Goal: Information Seeking & Learning: Learn about a topic

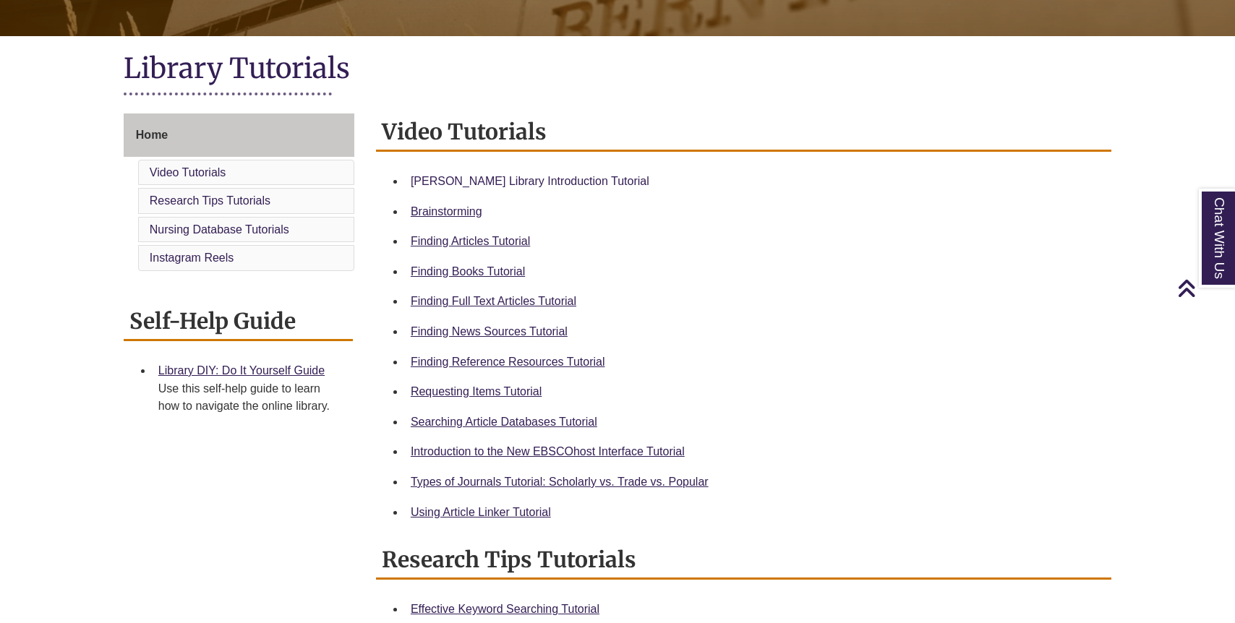
scroll to position [294, 0]
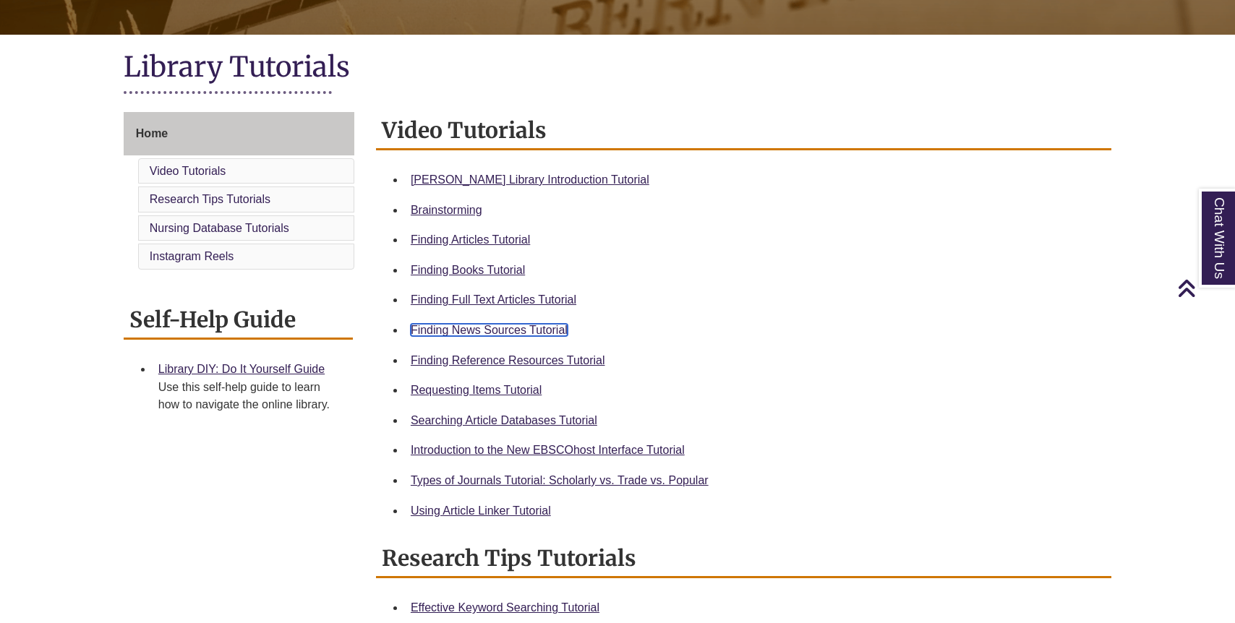
click at [488, 326] on link "Finding News Sources Tutorial" at bounding box center [489, 330] width 157 height 12
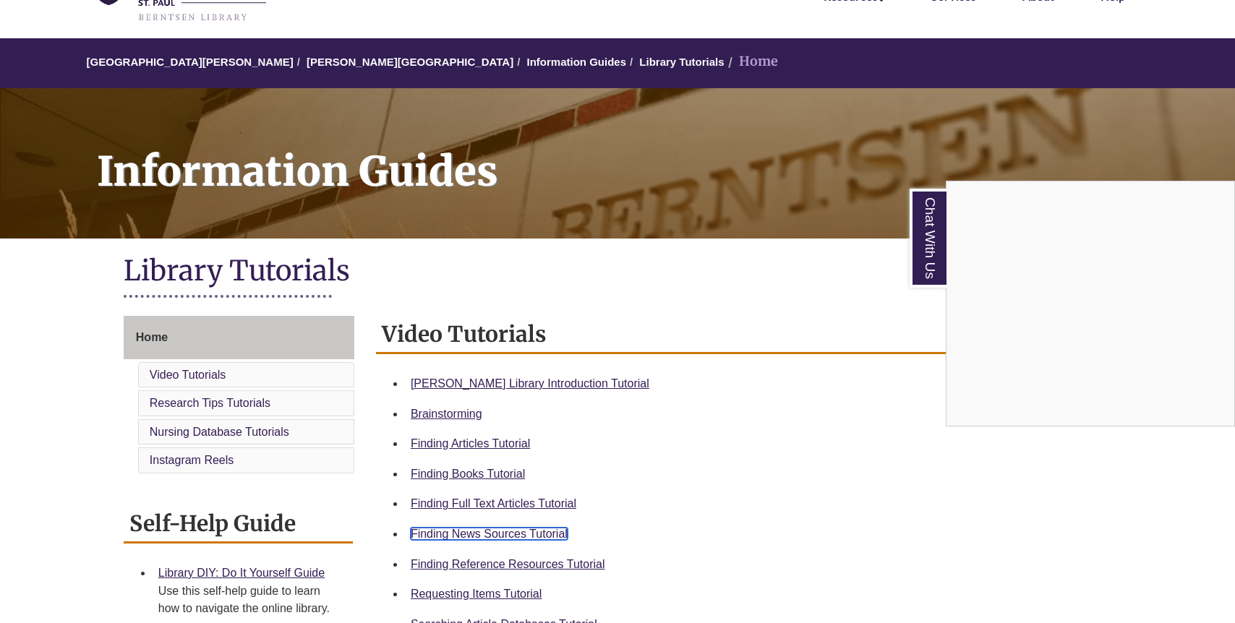
scroll to position [0, 0]
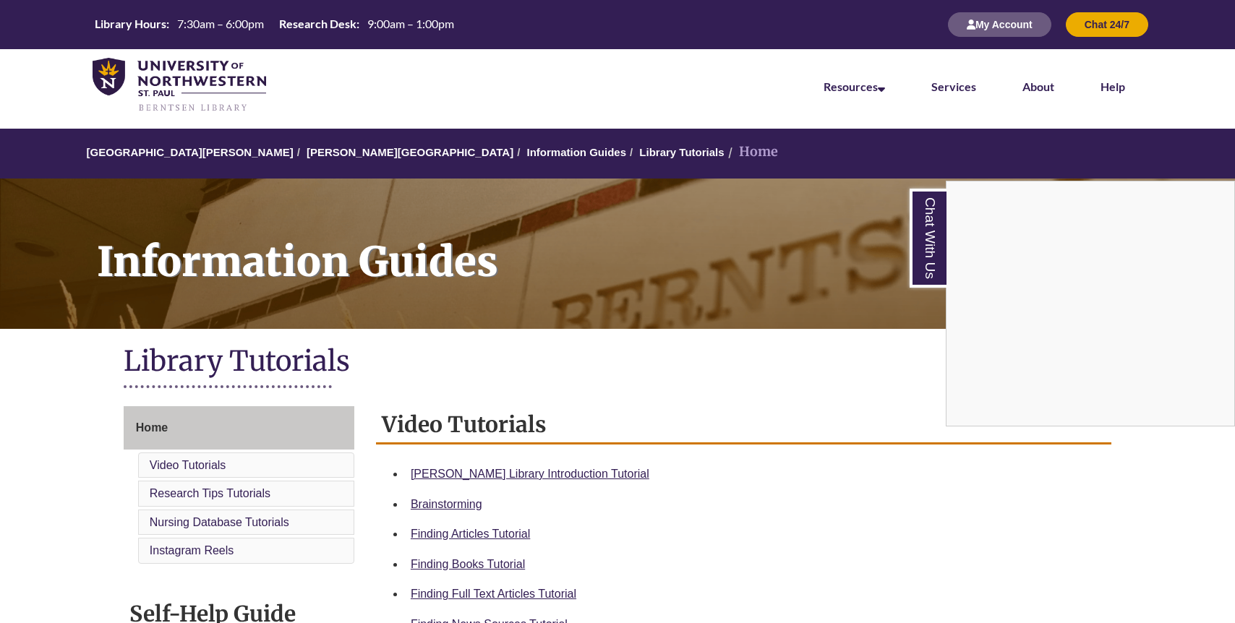
click at [332, 147] on div "Chat With Us" at bounding box center [617, 311] width 1235 height 623
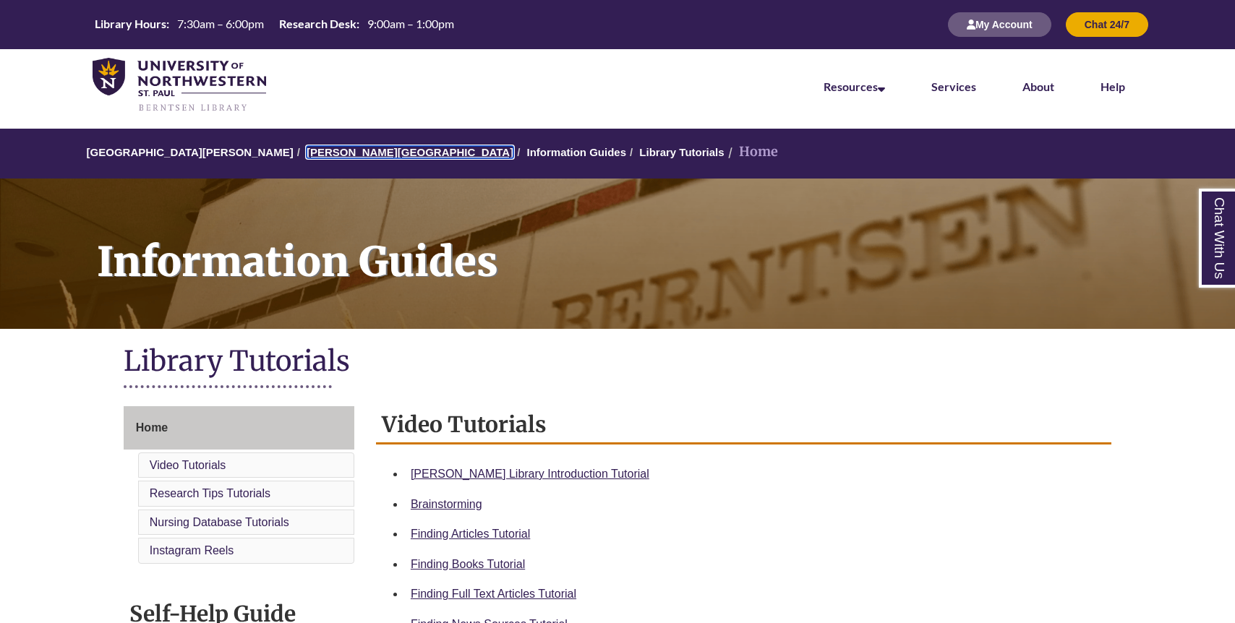
click at [338, 154] on link "[PERSON_NAME][GEOGRAPHIC_DATA]" at bounding box center [410, 152] width 207 height 12
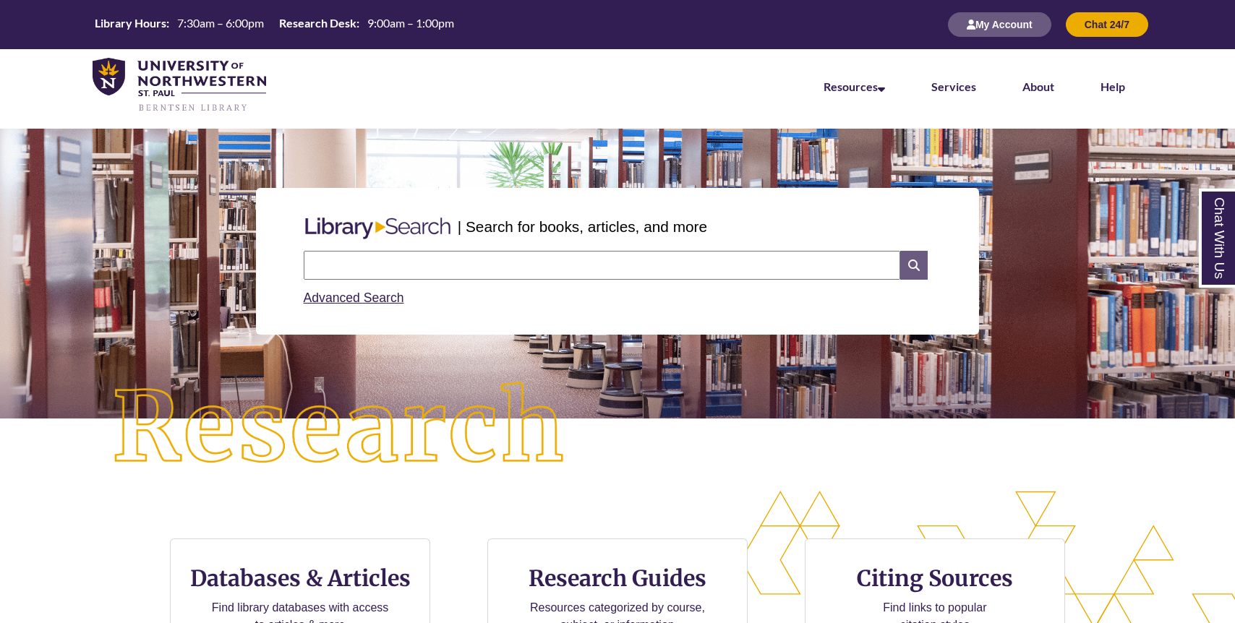
click at [914, 254] on icon at bounding box center [913, 265] width 27 height 29
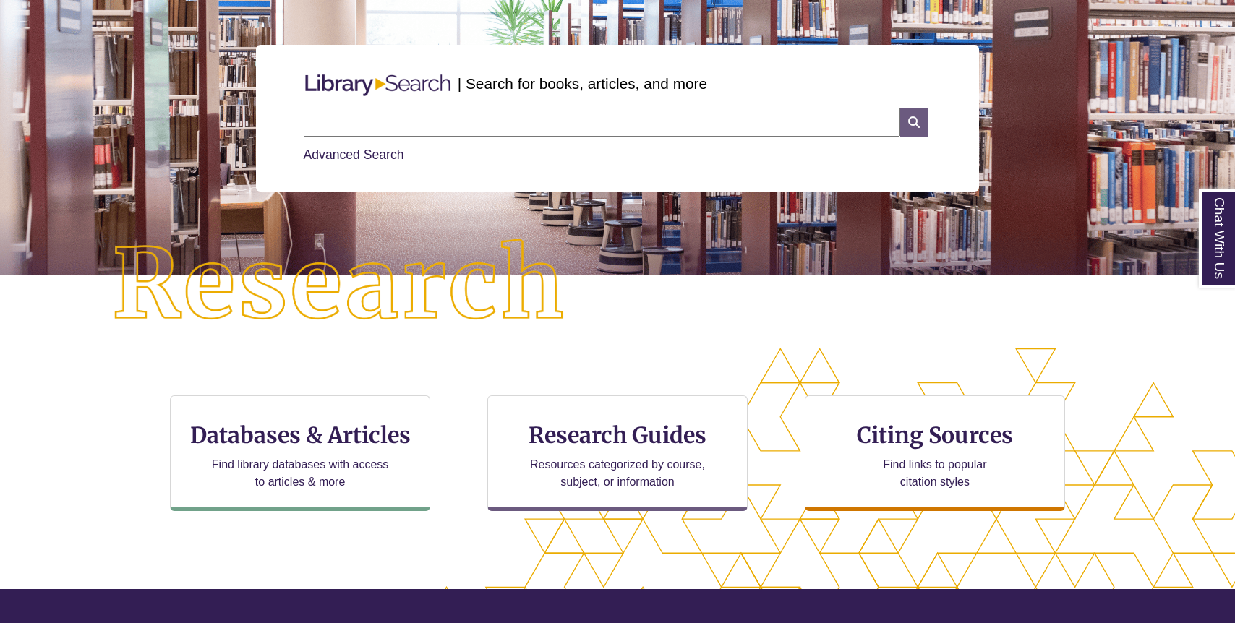
click at [914, 127] on icon at bounding box center [913, 122] width 27 height 29
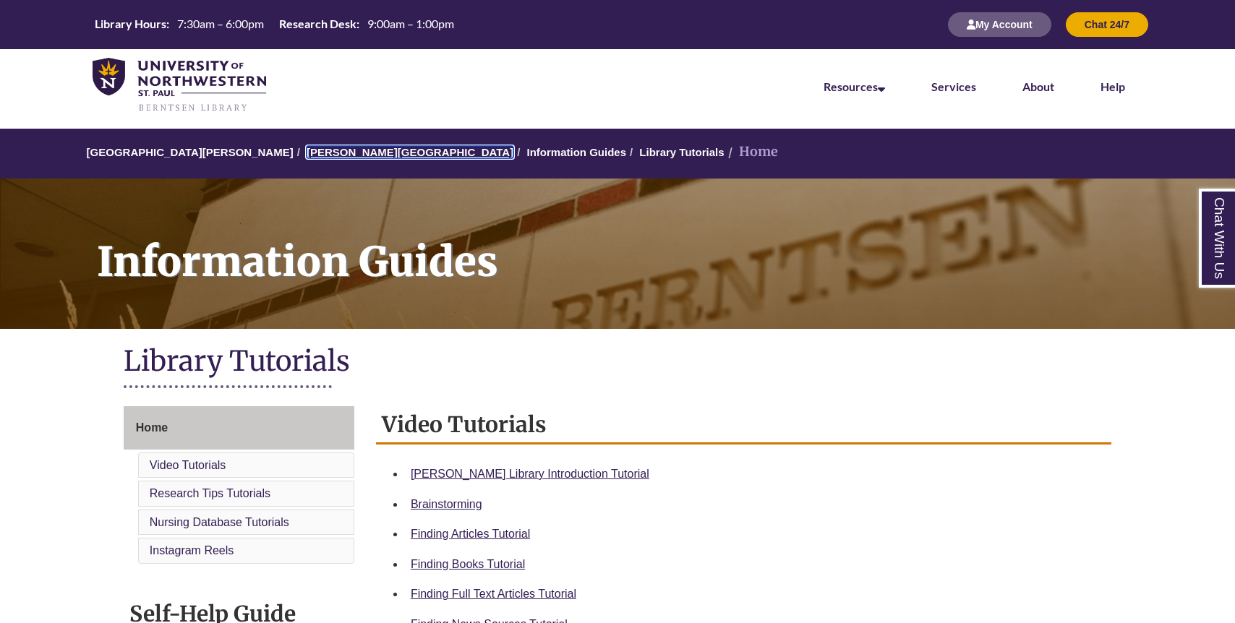
click at [326, 158] on link "[PERSON_NAME][GEOGRAPHIC_DATA]" at bounding box center [410, 152] width 207 height 12
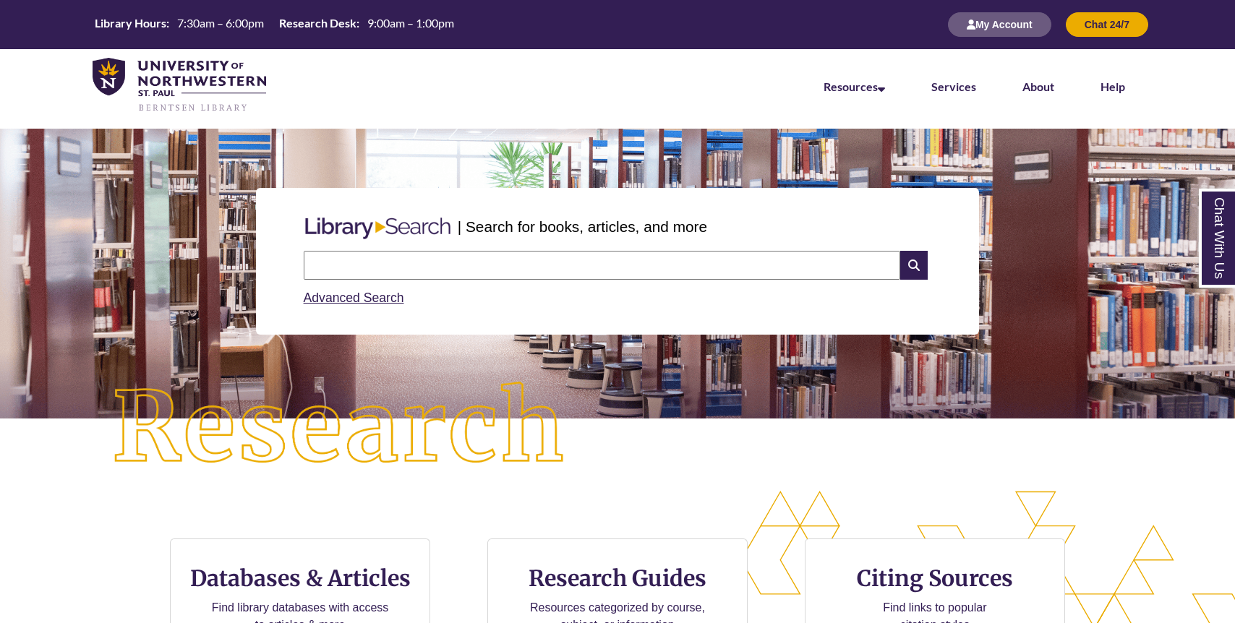
click at [491, 260] on input "text" at bounding box center [602, 265] width 596 height 29
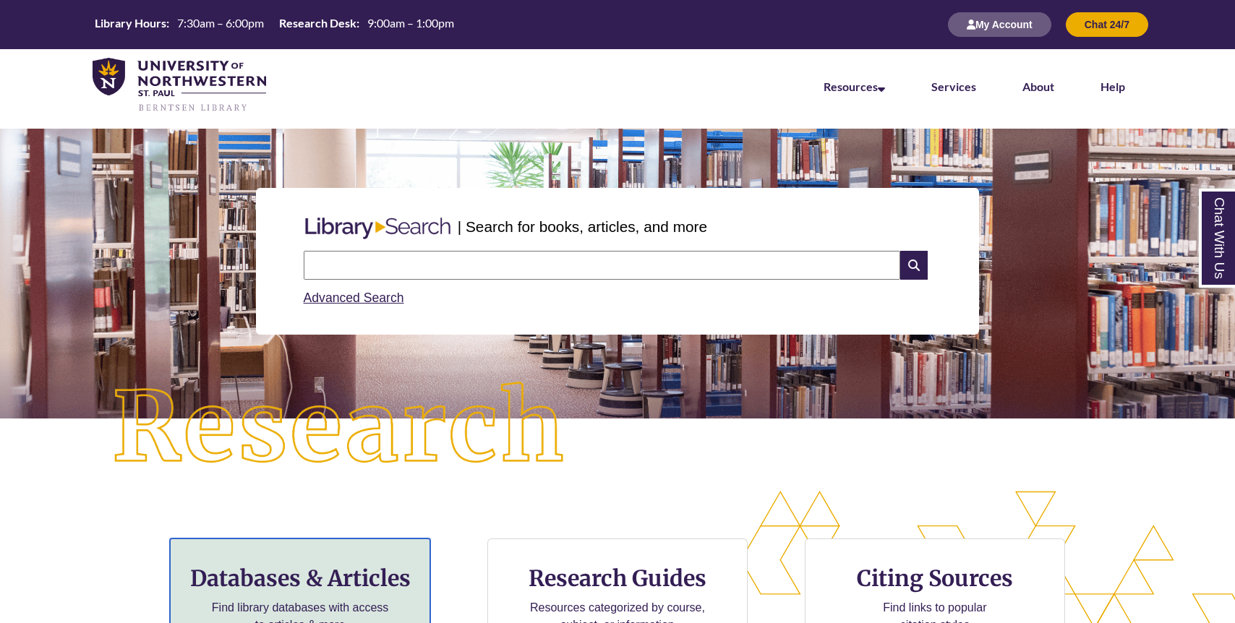
click at [372, 545] on div "Databases & Articles Find library databases with access to articles & more" at bounding box center [300, 597] width 260 height 116
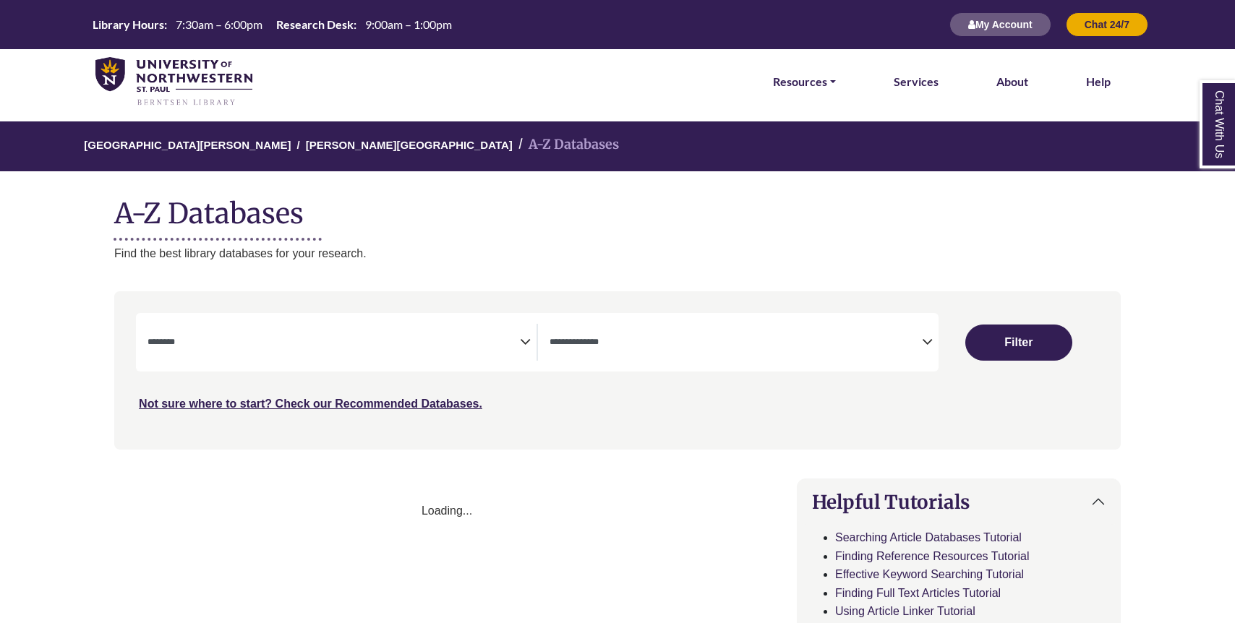
select select "Database Subject Filter"
select select "Database Types Filter"
select select "Database Subject Filter"
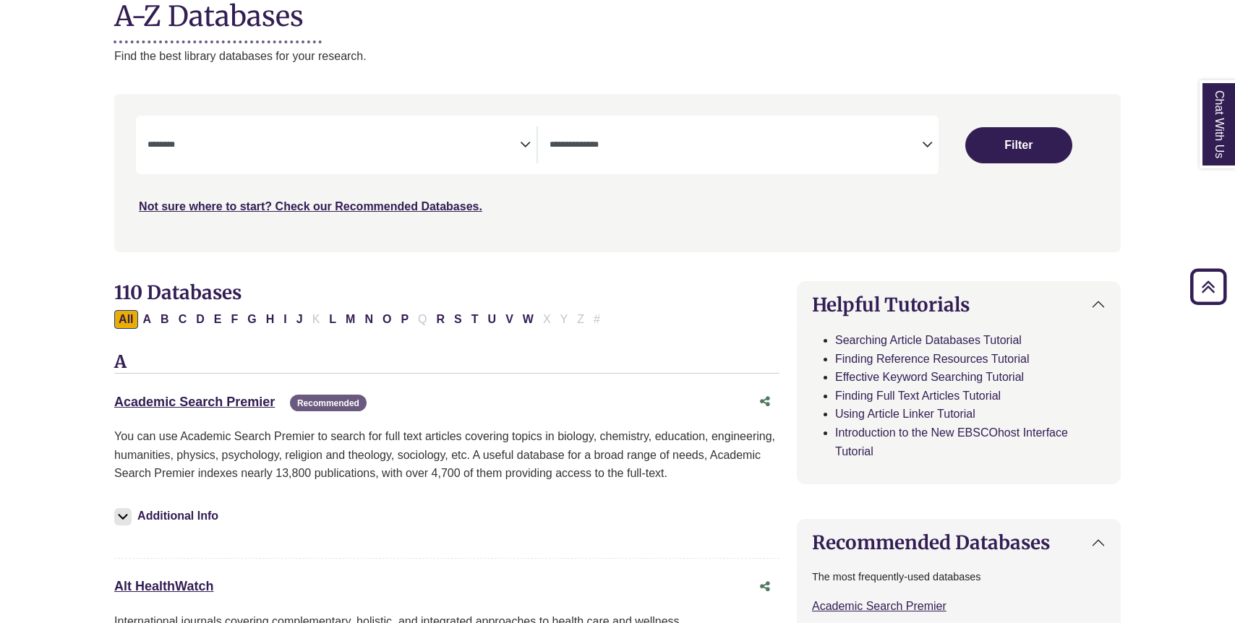
scroll to position [194, 0]
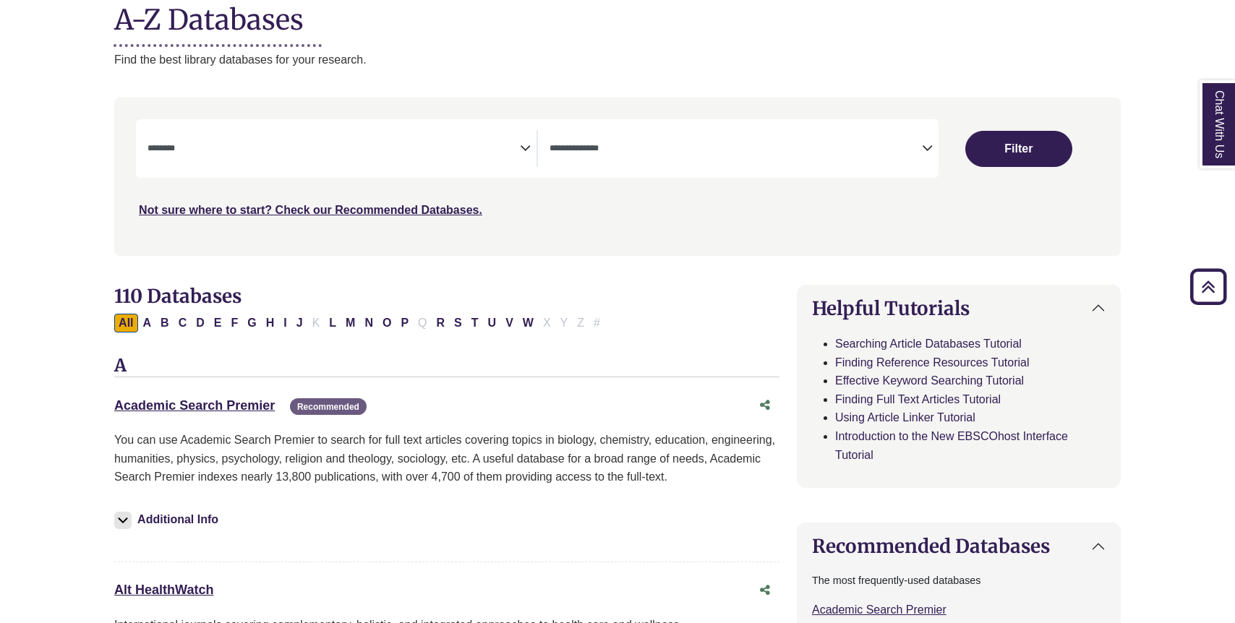
click at [919, 131] on span "Search filters" at bounding box center [735, 148] width 372 height 37
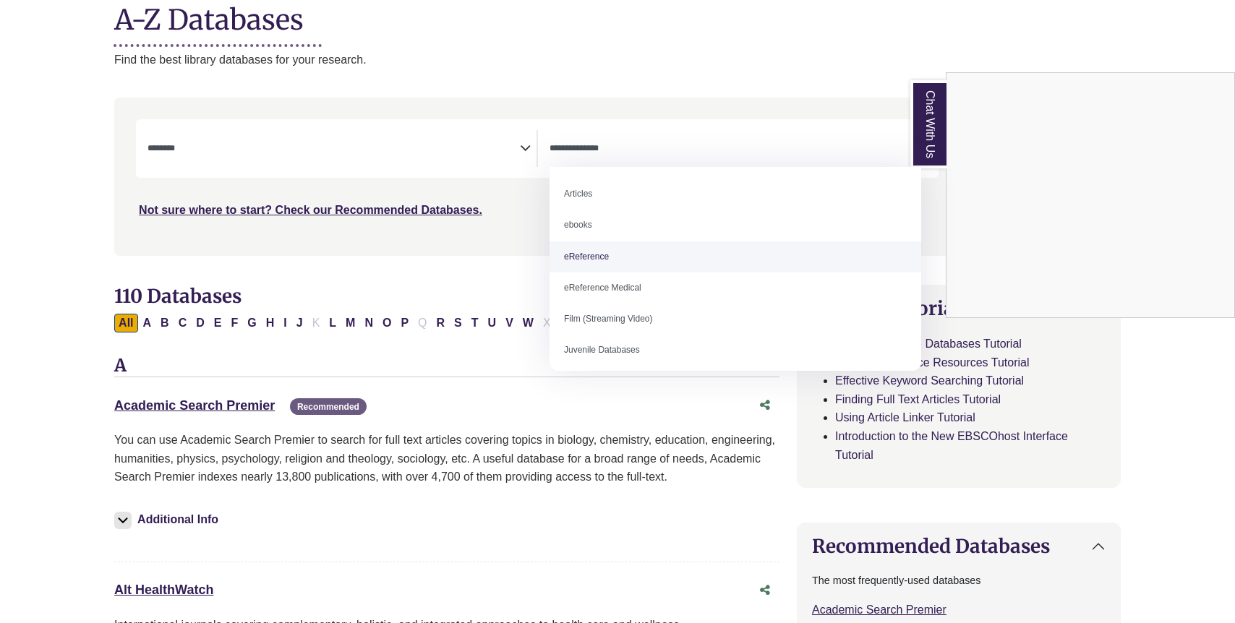
select select "*****"
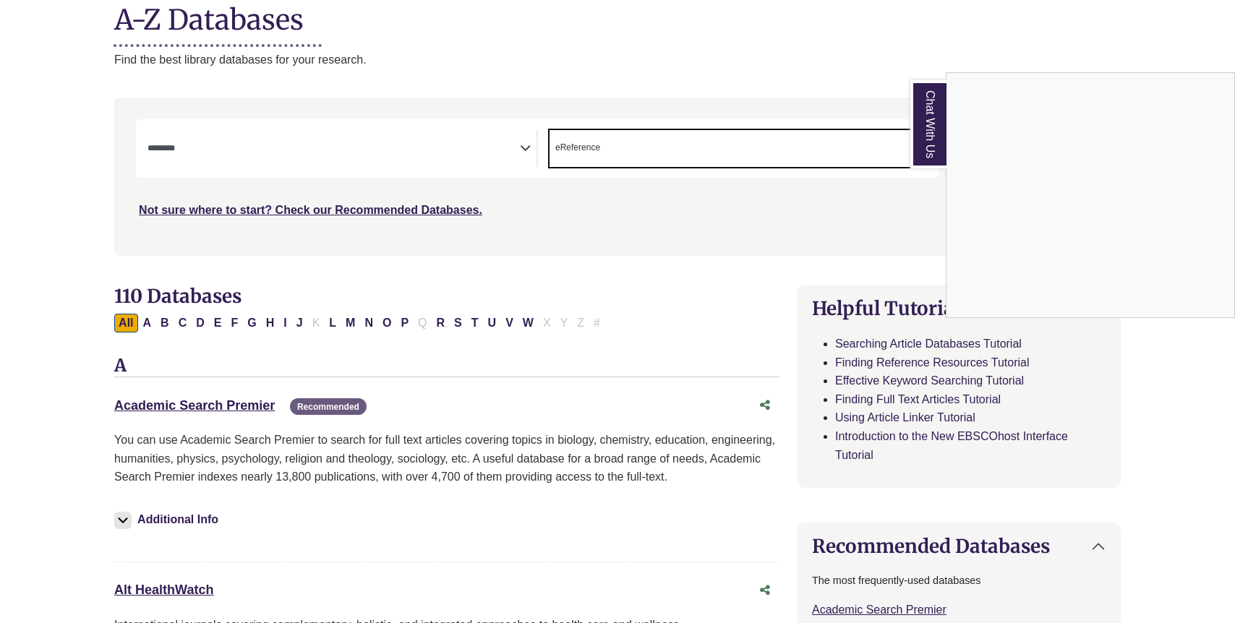
click at [429, 158] on div "Chat With Us" at bounding box center [617, 311] width 1235 height 623
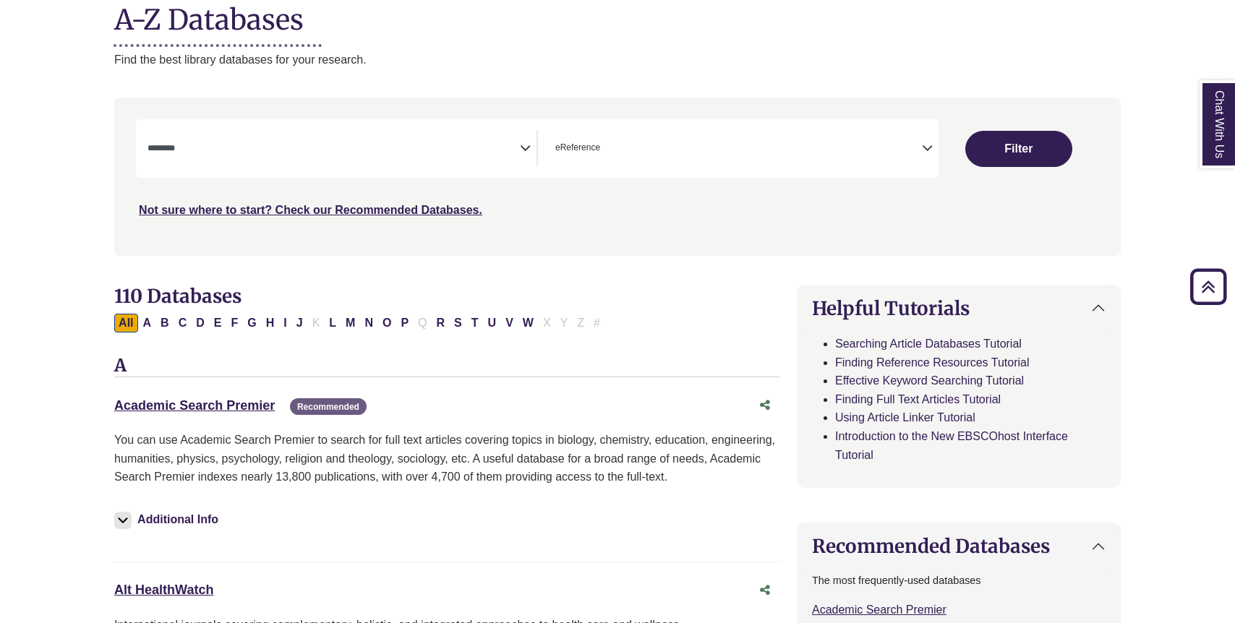
click at [281, 134] on span "Search filters" at bounding box center [333, 148] width 372 height 37
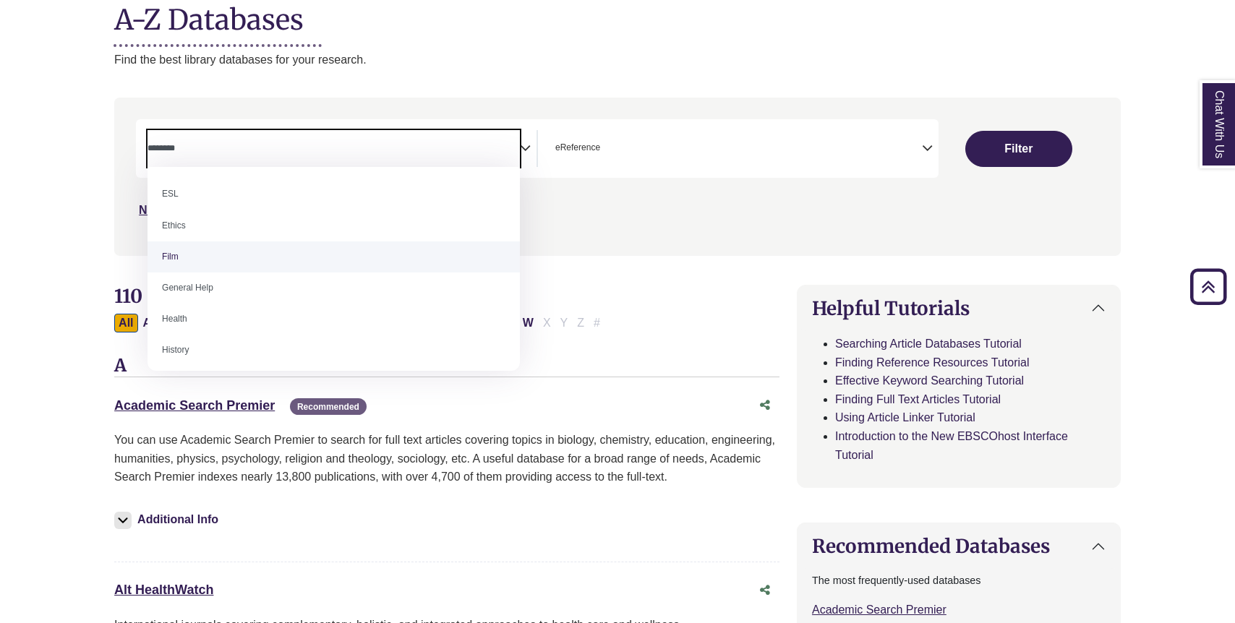
scroll to position [544, 0]
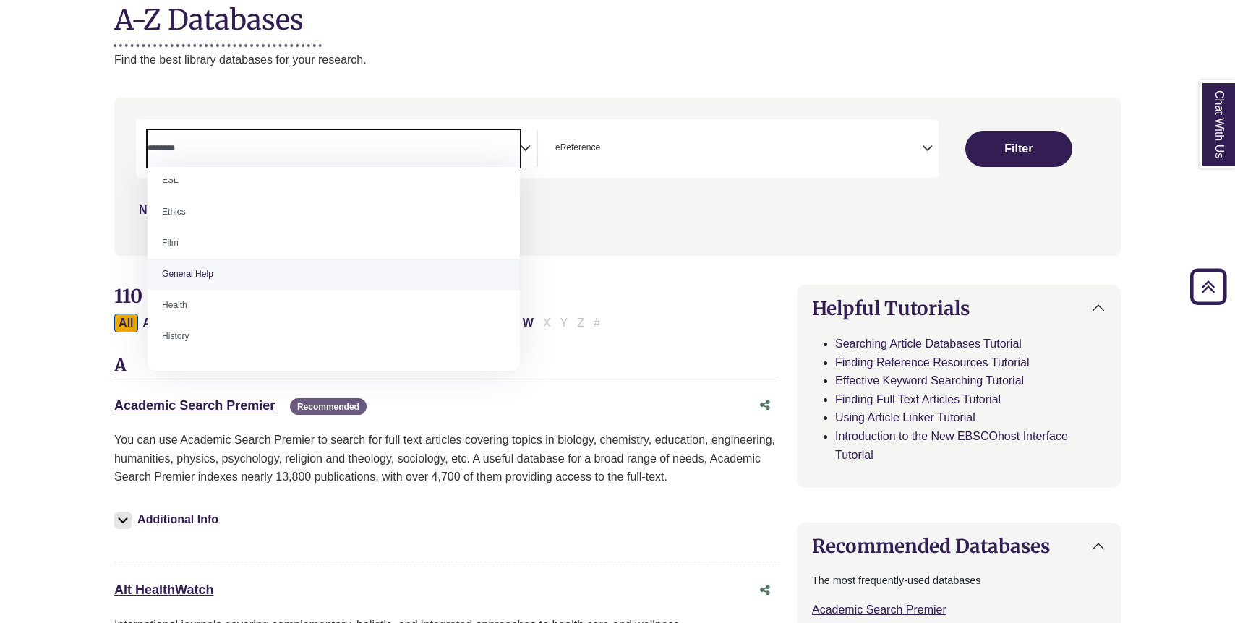
select select "*****"
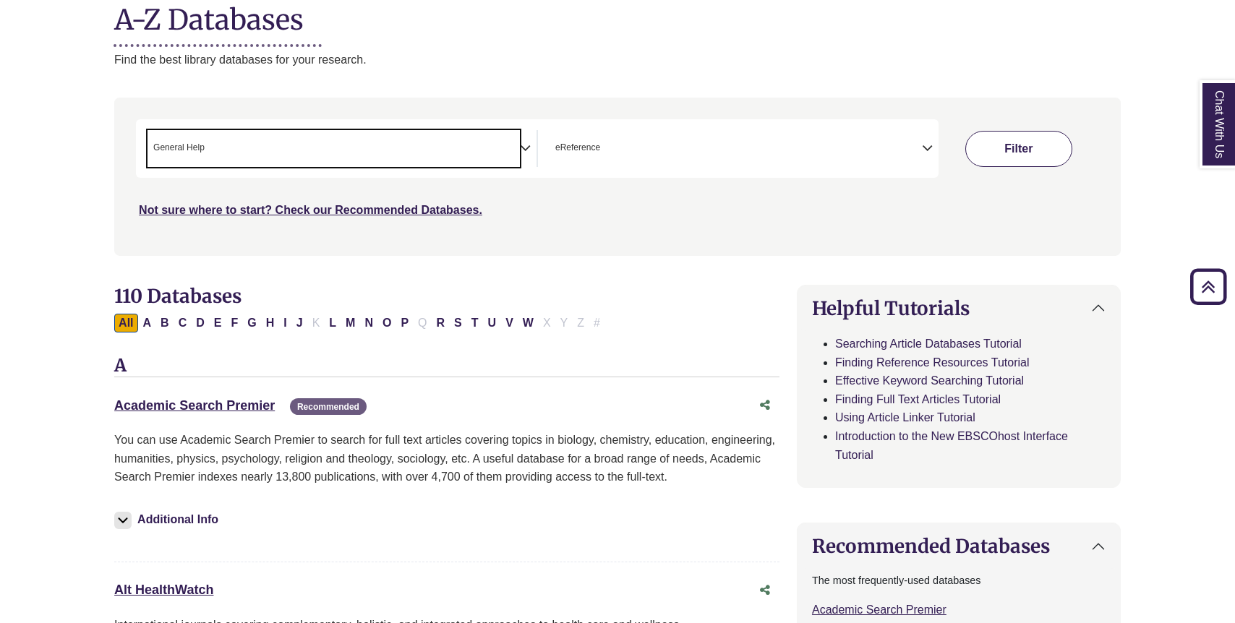
click at [975, 154] on button "Filter" at bounding box center [1018, 149] width 107 height 36
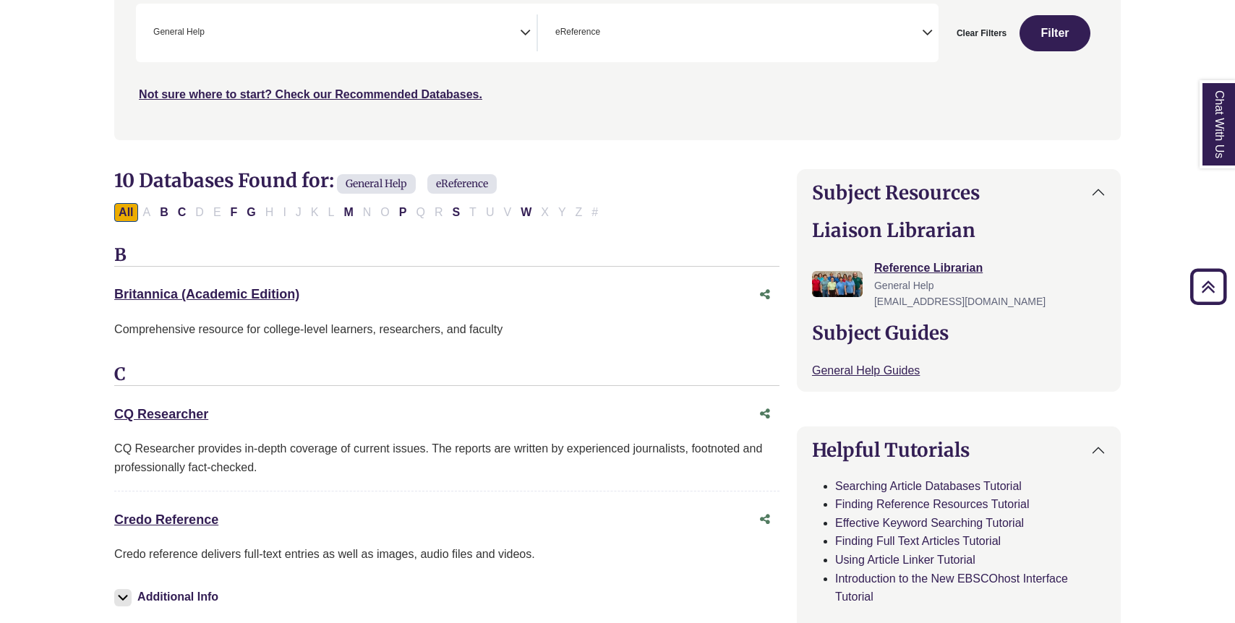
scroll to position [364, 0]
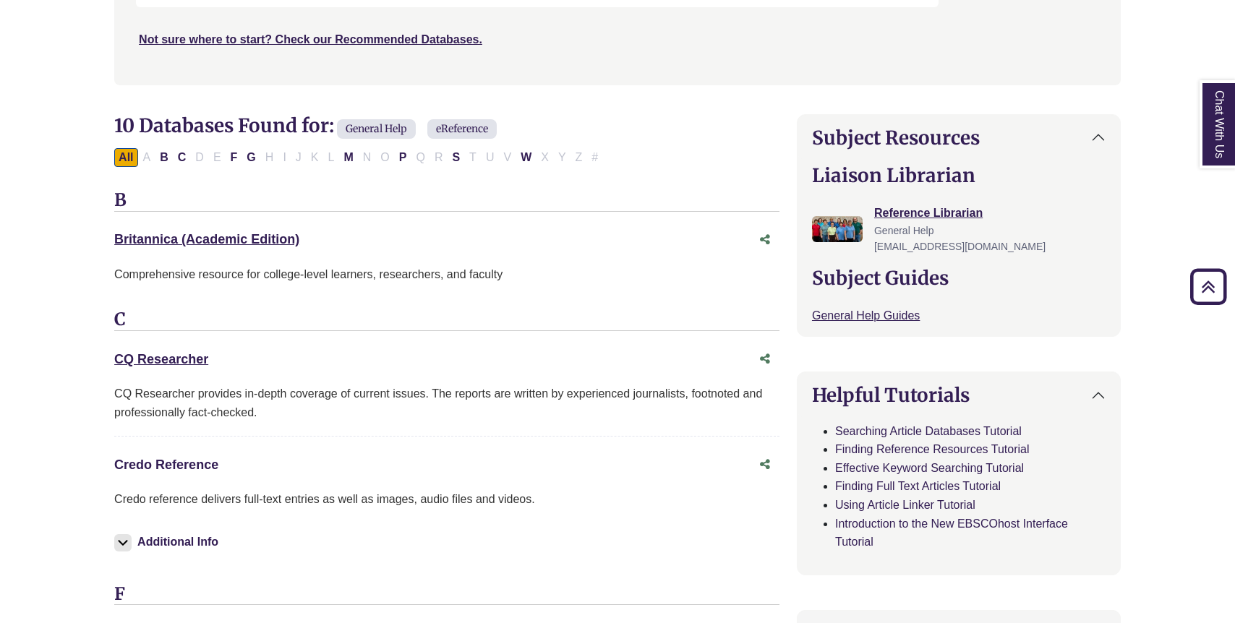
click at [204, 459] on link "Credo Reference This link opens in a new window" at bounding box center [166, 465] width 104 height 14
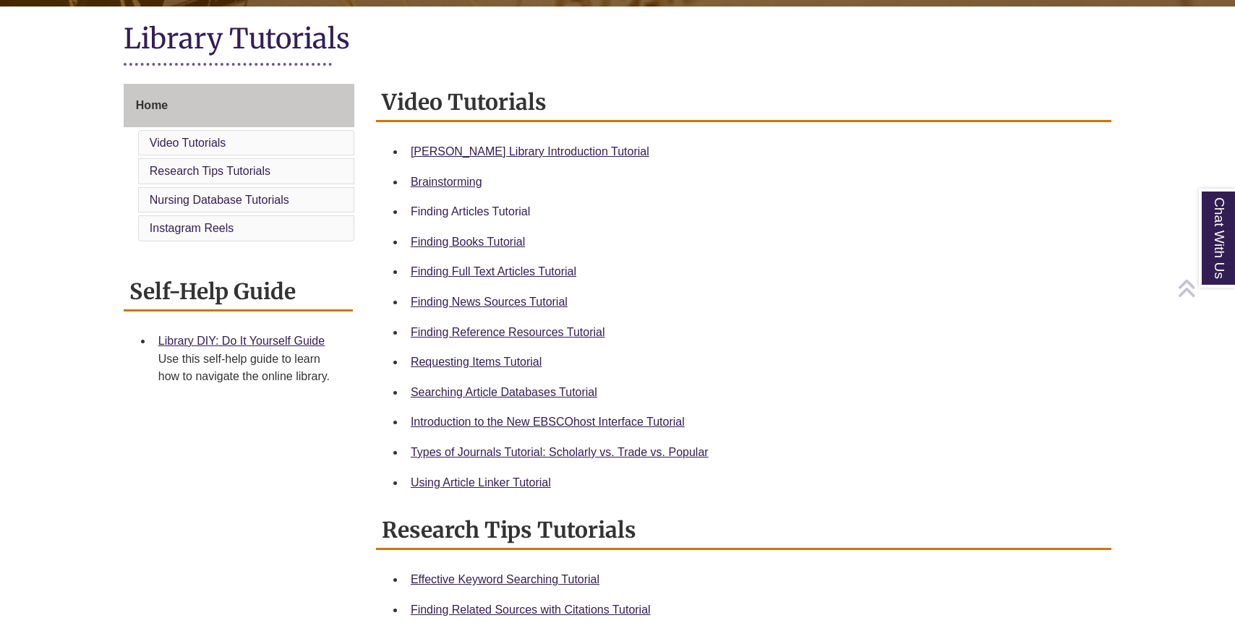
scroll to position [341, 0]
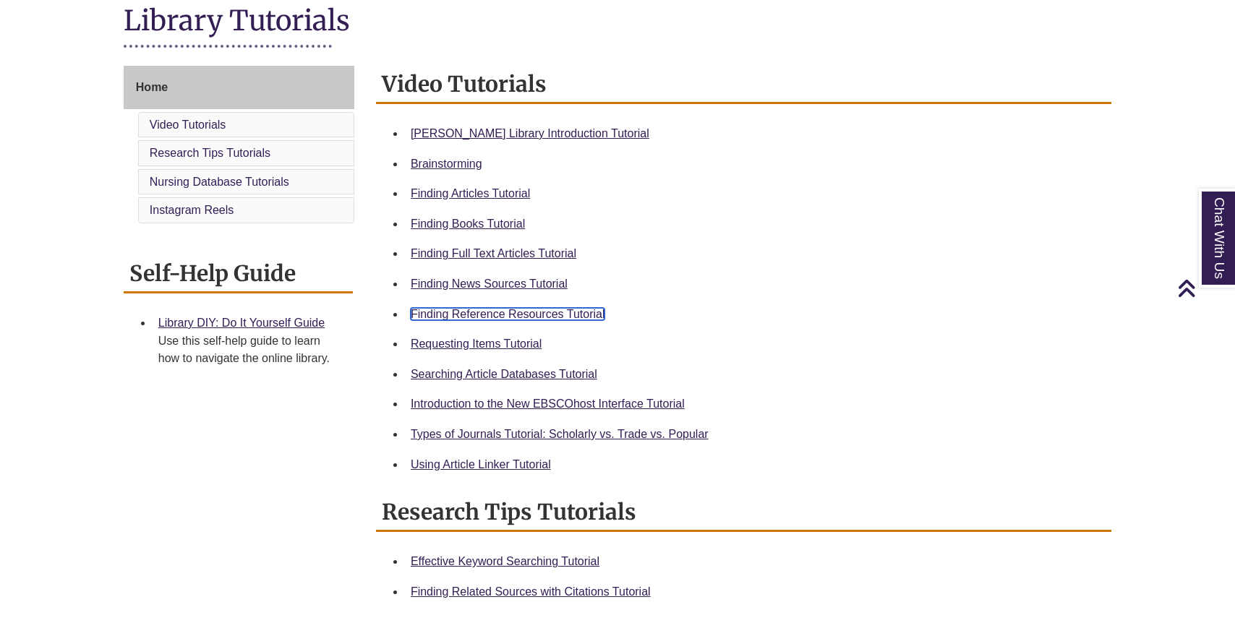
click at [492, 313] on link "Finding Reference Resources Tutorial" at bounding box center [508, 314] width 194 height 12
